Goal: Transaction & Acquisition: Purchase product/service

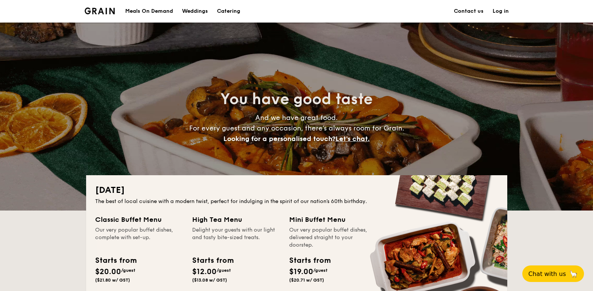
click at [229, 12] on h1 "Catering" at bounding box center [228, 11] width 23 height 23
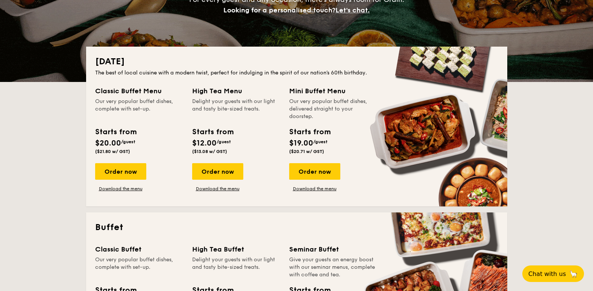
scroll to position [301, 0]
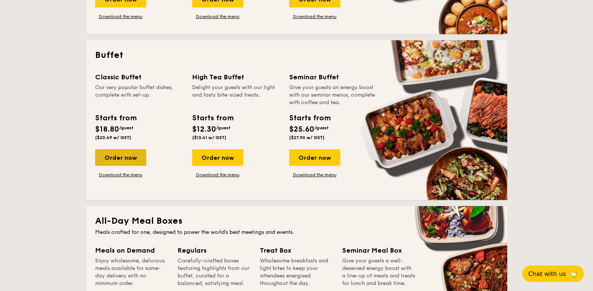
click at [132, 156] on div "Order now" at bounding box center [120, 157] width 51 height 17
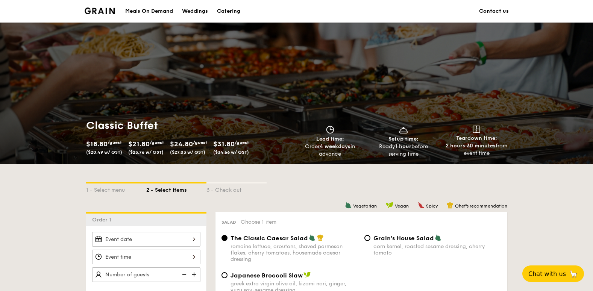
scroll to position [113, 0]
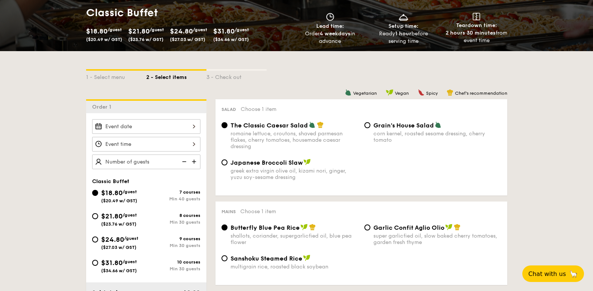
click at [192, 127] on input "Smoked Mesquite Whole Chicken brined in our in-house blend of herbs and spices,…" at bounding box center [146, 126] width 108 height 15
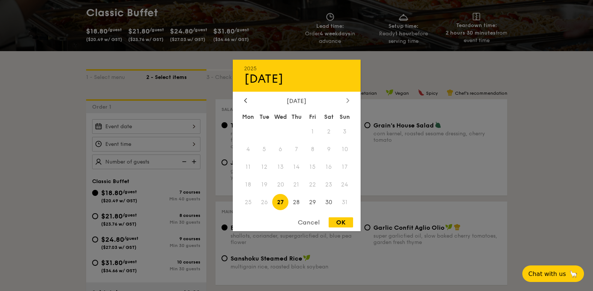
click at [345, 101] on div at bounding box center [347, 100] width 7 height 7
click at [347, 102] on icon at bounding box center [347, 100] width 2 height 5
click at [314, 182] on span "24" at bounding box center [313, 184] width 16 height 16
click at [331, 220] on div "OK" at bounding box center [341, 222] width 24 height 10
type input "[DATE]"
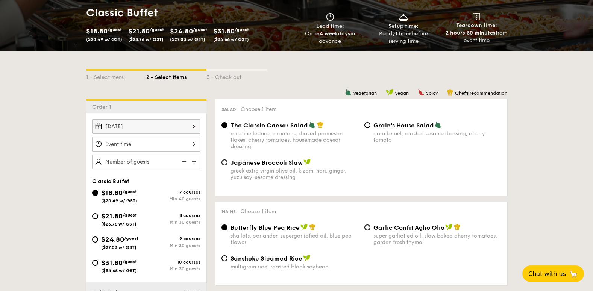
click at [197, 142] on input "Smoked Mesquite Whole Chicken brined in our in-house blend of herbs and spices,…" at bounding box center [146, 144] width 108 height 15
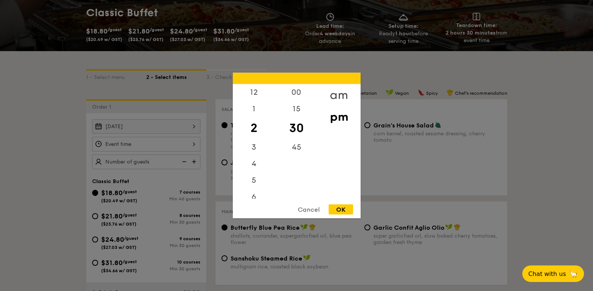
click at [340, 89] on div "am" at bounding box center [339, 95] width 42 height 22
drag, startPoint x: 251, startPoint y: 173, endPoint x: 258, endPoint y: 115, distance: 58.3
click at [258, 115] on div "12 1 2 3 4 5 6 7 8 9 10 11" at bounding box center [254, 141] width 42 height 115
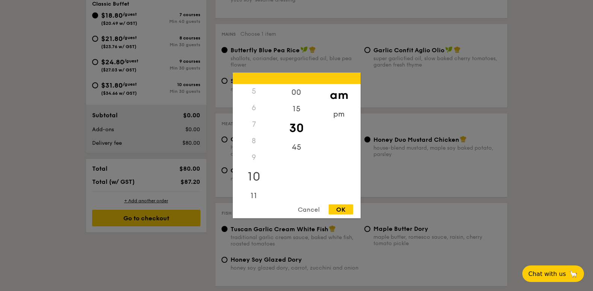
scroll to position [301, 0]
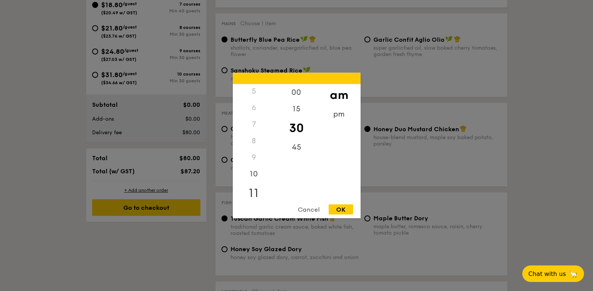
click at [258, 190] on div "11" at bounding box center [254, 193] width 42 height 22
click at [339, 210] on div "OK" at bounding box center [341, 210] width 24 height 10
type input "11:30AM"
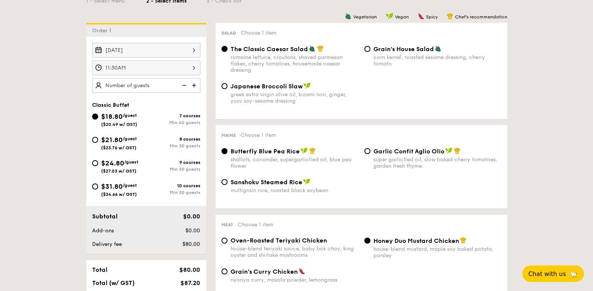
scroll to position [188, 0]
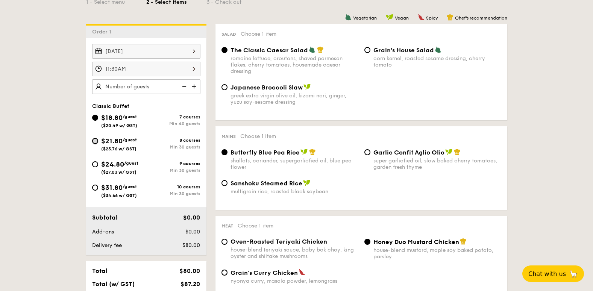
click at [97, 141] on input "$21.80 /guest ($23.76 w/ GST) 8 courses Min 30 guests" at bounding box center [95, 141] width 6 height 6
radio input "true"
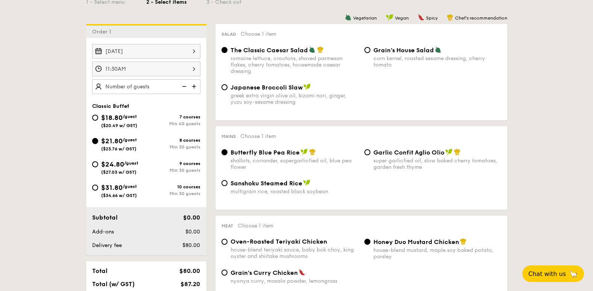
radio input "true"
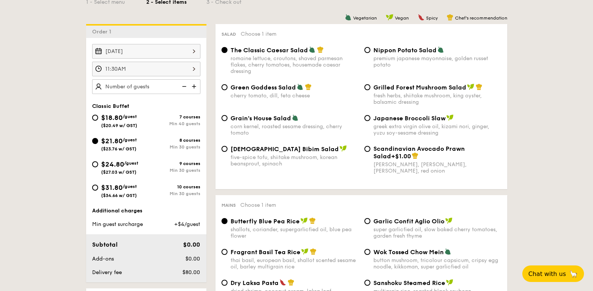
click at [163, 86] on input "text" at bounding box center [146, 86] width 108 height 15
click at [302, 168] on div "Korean Bibim Salad five-spice tofu, shiitake mushroom, korean beansprout, spina…" at bounding box center [361, 164] width 286 height 38
type input "30 guests"
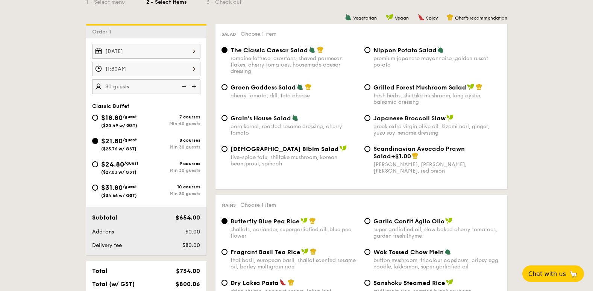
click at [409, 91] on div "Grilled Forest Mushroom Salad fresh herbs, shiitake mushroom, king oyster, bals…" at bounding box center [437, 94] width 128 height 22
click at [370, 90] on input "Grilled Forest Mushroom Salad fresh herbs, shiitake mushroom, king oyster, bals…" at bounding box center [367, 87] width 6 height 6
radio input "true"
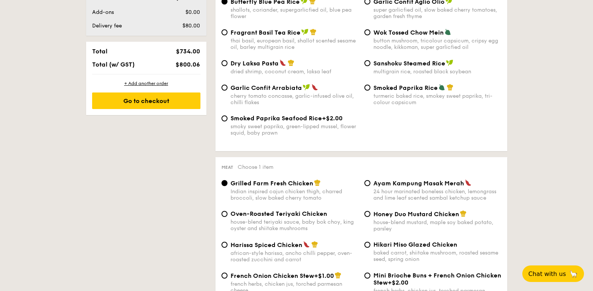
scroll to position [414, 0]
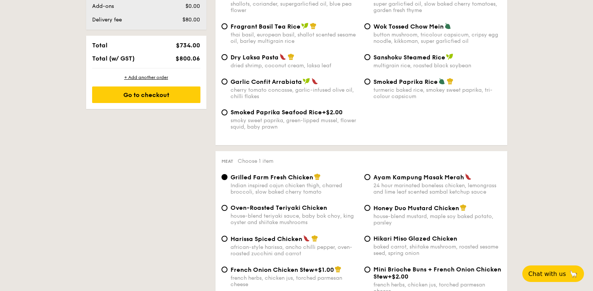
click at [428, 174] on span "Ayam Kampung Masak Merah" at bounding box center [418, 177] width 91 height 7
click at [370, 174] on input "Ayam Kampung Masak Merah 24 hour marinated boneless chicken, lemongrass and lim…" at bounding box center [367, 177] width 6 height 6
radio input "true"
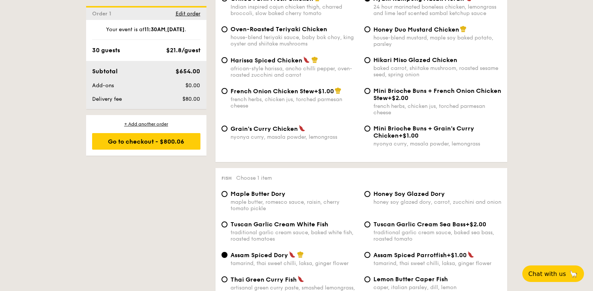
scroll to position [602, 0]
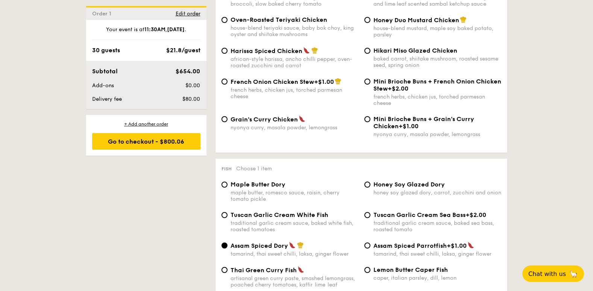
click at [427, 182] on span "Honey Soy Glazed Dory" at bounding box center [408, 184] width 71 height 7
click at [370, 182] on input "Honey Soy Glazed Dory honey soy glazed dory, carrot, zucchini and onion" at bounding box center [367, 185] width 6 height 6
radio input "true"
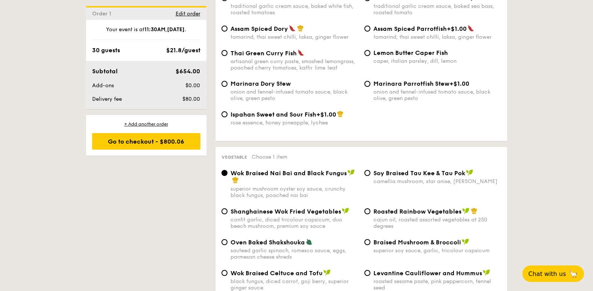
scroll to position [827, 0]
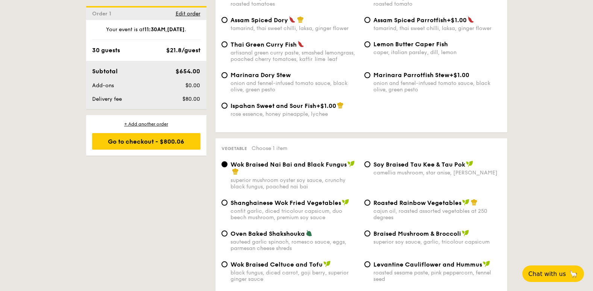
click at [425, 197] on div "Wok Braised Nai Bai and Black Fungus superior mushroom oyster soy sauce, crunch…" at bounding box center [361, 180] width 286 height 38
click at [425, 200] on span "Roasted Rainbow Vegetables" at bounding box center [417, 202] width 88 height 7
click at [370, 200] on input "Roasted Rainbow Vegetables cajun oil, roasted assorted vegetables at 250 degrees" at bounding box center [367, 203] width 6 height 6
radio input "true"
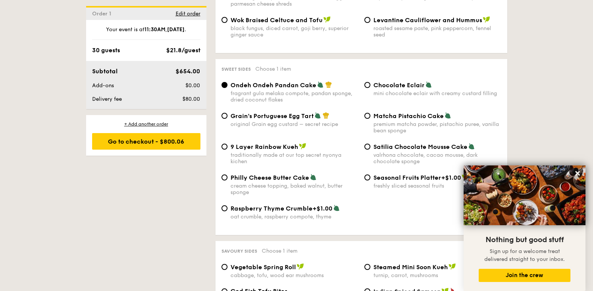
scroll to position [1090, 0]
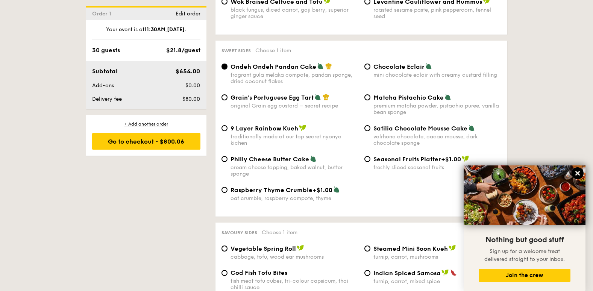
click at [573, 174] on button at bounding box center [578, 173] width 12 height 12
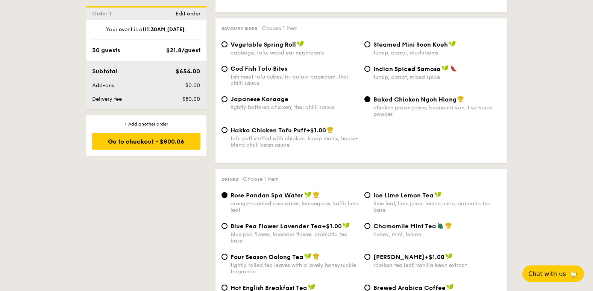
scroll to position [1316, 0]
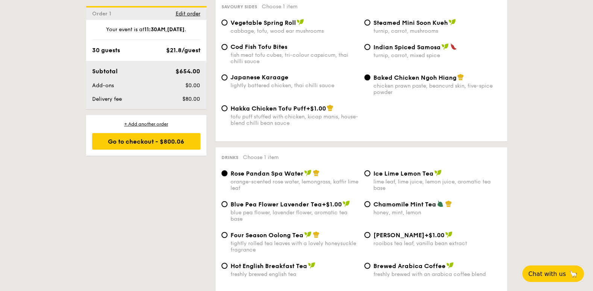
click at [416, 170] on span "Ice Lime Lemon Tea" at bounding box center [403, 173] width 60 height 7
click at [370, 170] on input "Ice Lime Lemon Tea lime leaf, lime juice, lemon juice, aromatic tea base" at bounding box center [367, 173] width 6 height 6
radio input "true"
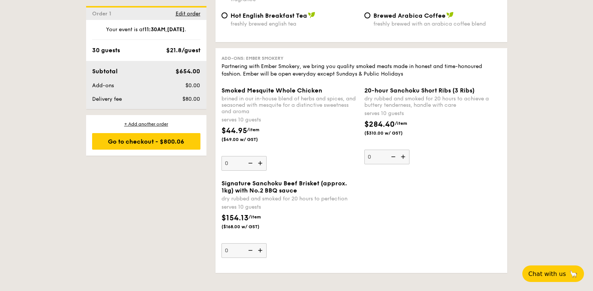
scroll to position [1412, 0]
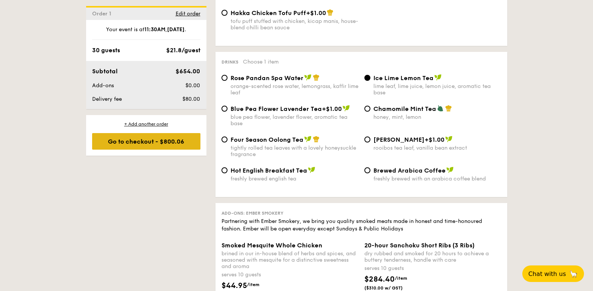
click at [174, 139] on div "Go to checkout - $800.06" at bounding box center [146, 141] width 108 height 17
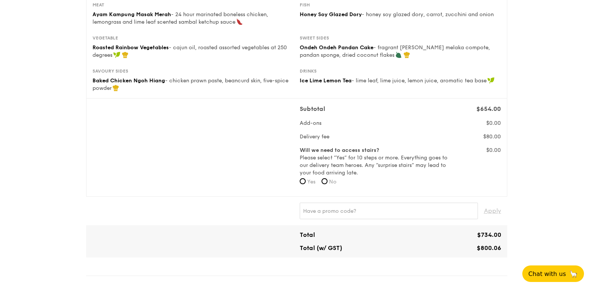
scroll to position [150, 0]
click at [331, 180] on span "No" at bounding box center [333, 181] width 8 height 6
click at [328, 180] on input "No" at bounding box center [324, 180] width 6 height 6
radio input "true"
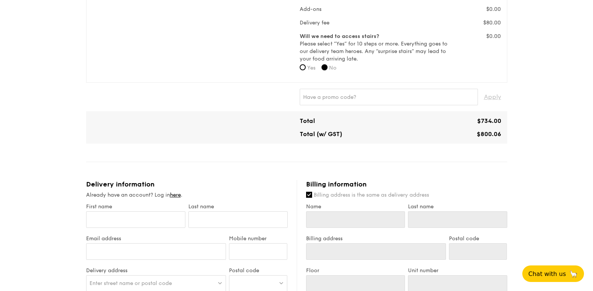
scroll to position [301, 0]
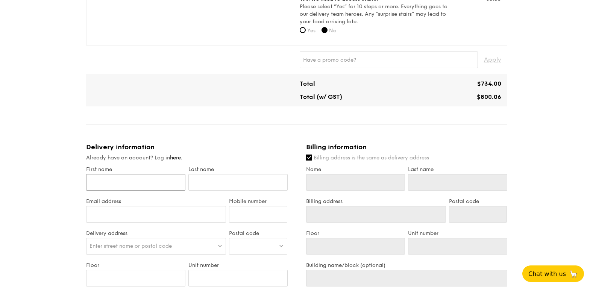
click at [143, 179] on input "First name" at bounding box center [135, 182] width 99 height 17
type input "T"
type input "Te"
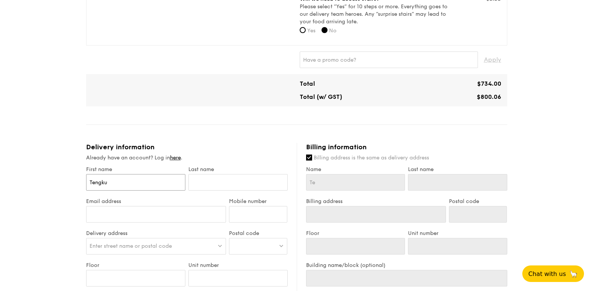
type input "Tengku"
type input "A"
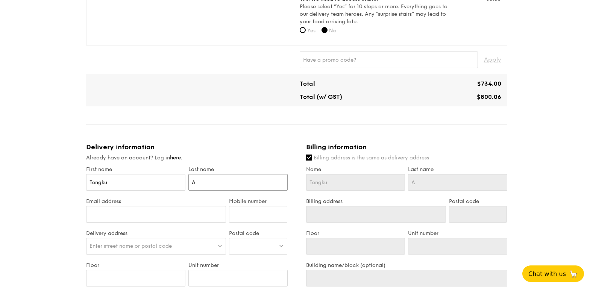
type input "Am"
type input "Amira"
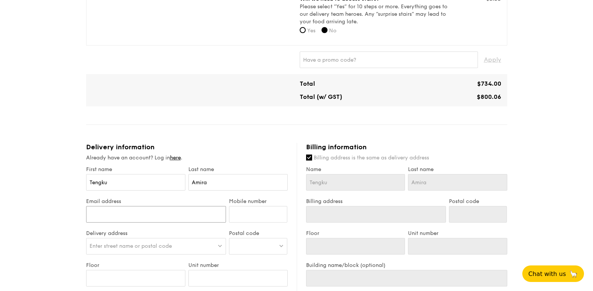
drag, startPoint x: 113, startPoint y: 217, endPoint x: 117, endPoint y: 211, distance: 7.0
click at [117, 211] on input "Email address" at bounding box center [156, 214] width 140 height 17
type input "[EMAIL_ADDRESS][DOMAIN_NAME]"
click at [256, 217] on input "Mobile number" at bounding box center [258, 214] width 58 height 17
click at [254, 216] on input "98295609882509888888" at bounding box center [258, 214] width 58 height 17
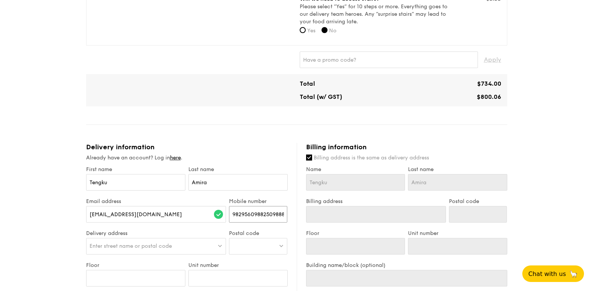
click at [247, 209] on input "98295609882509888888" at bounding box center [258, 214] width 58 height 17
drag, startPoint x: 255, startPoint y: 214, endPoint x: 330, endPoint y: 217, distance: 74.5
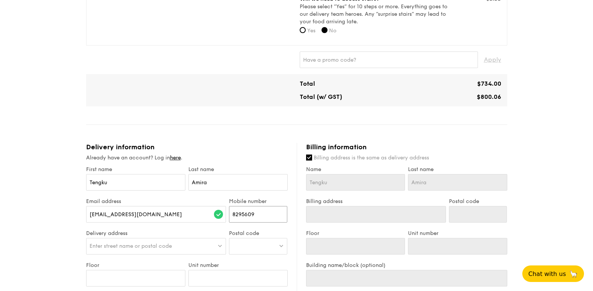
drag, startPoint x: 239, startPoint y: 215, endPoint x: 207, endPoint y: 215, distance: 32.0
click at [207, 215] on div "Email address [EMAIL_ADDRESS][DOMAIN_NAME] Mobile number 8295609" at bounding box center [187, 214] width 205 height 32
click at [233, 215] on input "8295609" at bounding box center [258, 214] width 58 height 17
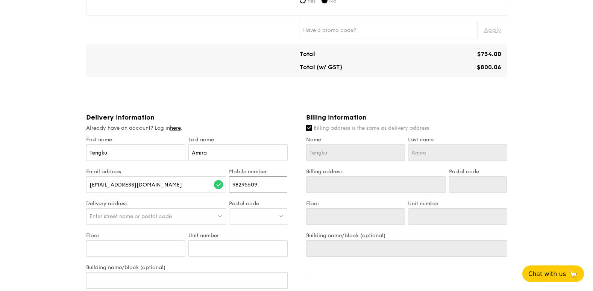
scroll to position [338, 0]
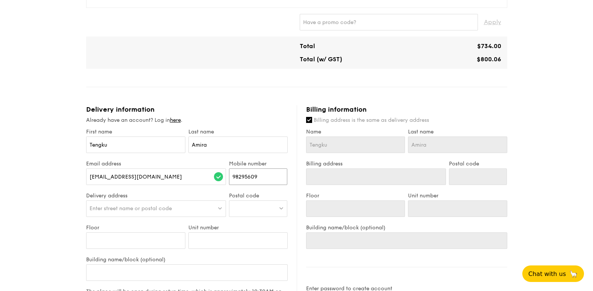
type input "98295609"
click at [174, 209] on div "Enter street name or postal code" at bounding box center [156, 208] width 140 height 17
click at [243, 211] on div at bounding box center [258, 208] width 58 height 17
click at [243, 211] on input "search" at bounding box center [258, 209] width 58 height 17
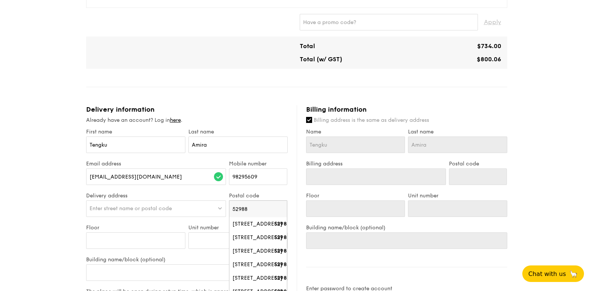
type input "529889"
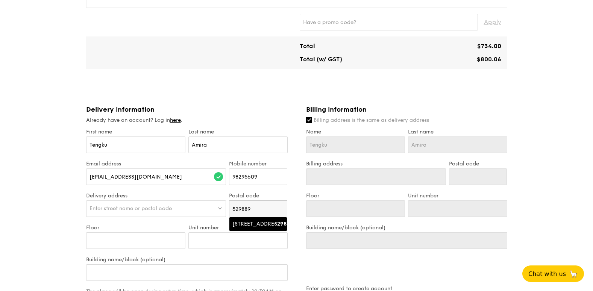
click at [252, 219] on li "[STREET_ADDRESS] 529889" at bounding box center [258, 224] width 58 height 14
type input "[STREET_ADDRESS]"
type input "529889"
click at [149, 235] on input "Floor" at bounding box center [135, 240] width 99 height 17
type input "0"
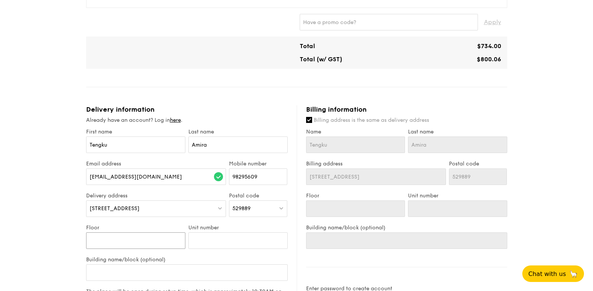
type input "0"
type input "05"
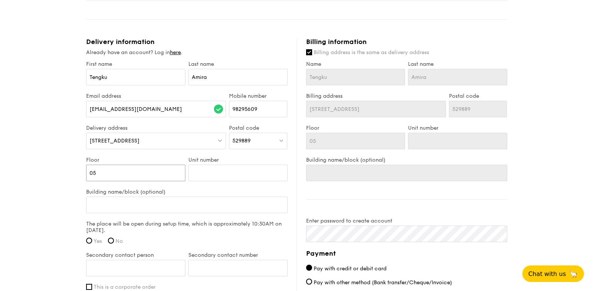
scroll to position [414, 0]
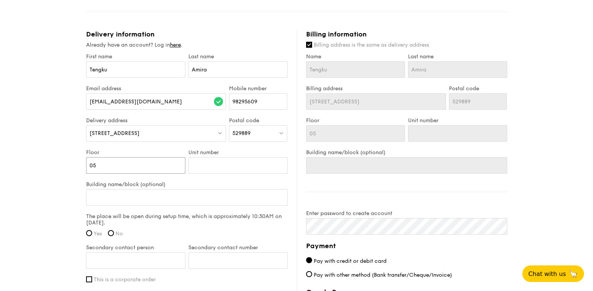
type input "05"
click at [150, 197] on input "Building name/block (optional)" at bounding box center [187, 197] width 202 height 17
type input "C"
type input "Changi"
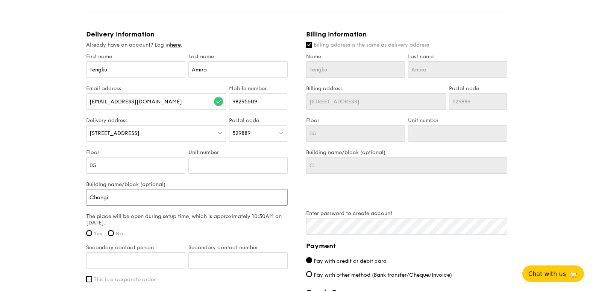
type input "Changi"
type input "Changi General"
click at [93, 231] on label "Yes" at bounding box center [94, 234] width 16 height 6
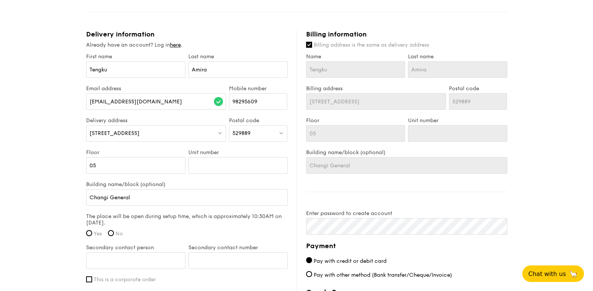
click at [92, 230] on input "Yes" at bounding box center [89, 233] width 6 height 6
radio input "true"
click at [93, 276] on label "This is a corporate order" at bounding box center [187, 279] width 202 height 6
click at [92, 276] on input "This is a corporate order" at bounding box center [89, 279] width 6 height 6
checkbox input "true"
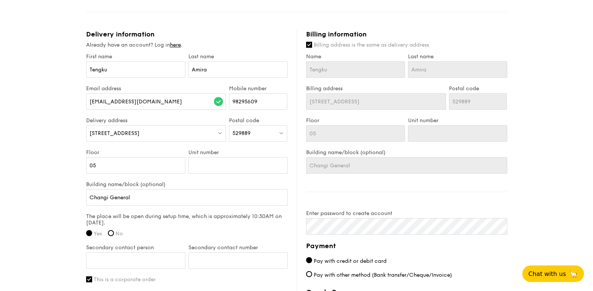
radio input "true"
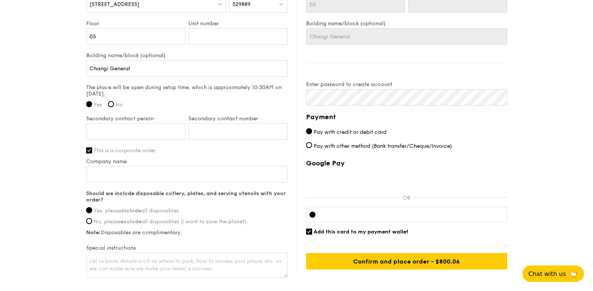
scroll to position [544, 0]
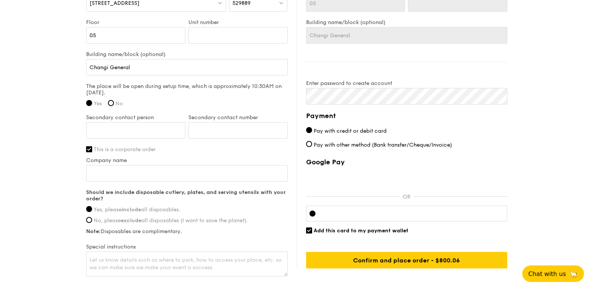
click at [373, 218] on div at bounding box center [406, 214] width 201 height 16
